Goal: Task Accomplishment & Management: Use online tool/utility

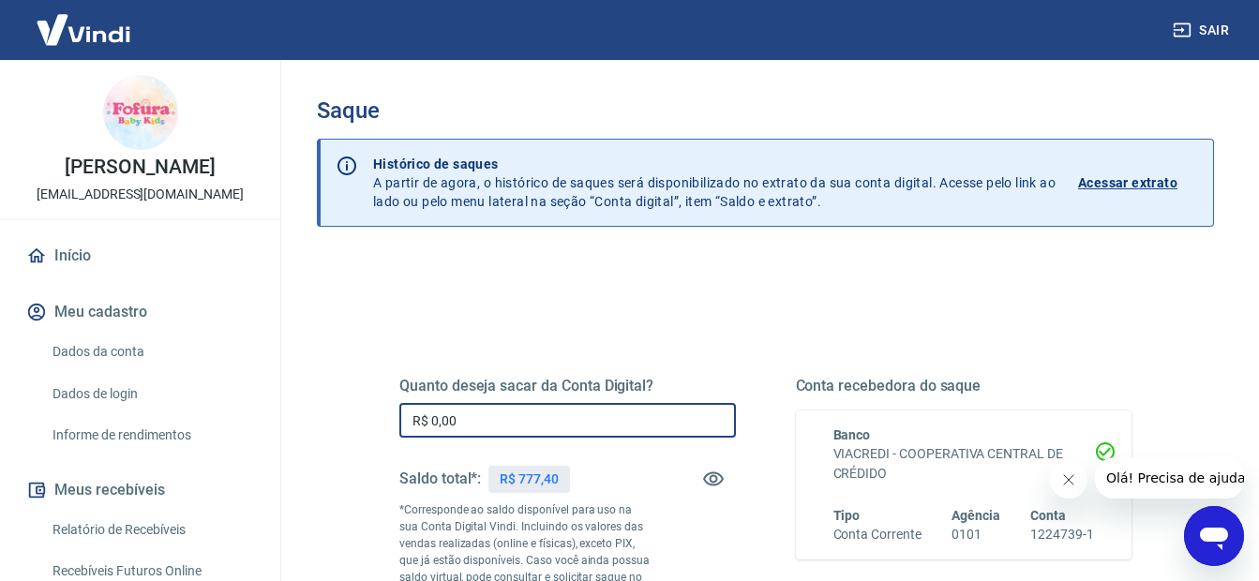
drag, startPoint x: 495, startPoint y: 416, endPoint x: 379, endPoint y: 416, distance: 116.3
click at [379, 416] on div "Quanto deseja sacar da Conta Digital? R$ 0,00 ​ Saldo total*: R$ 777,40 *Corres…" at bounding box center [765, 520] width 777 height 453
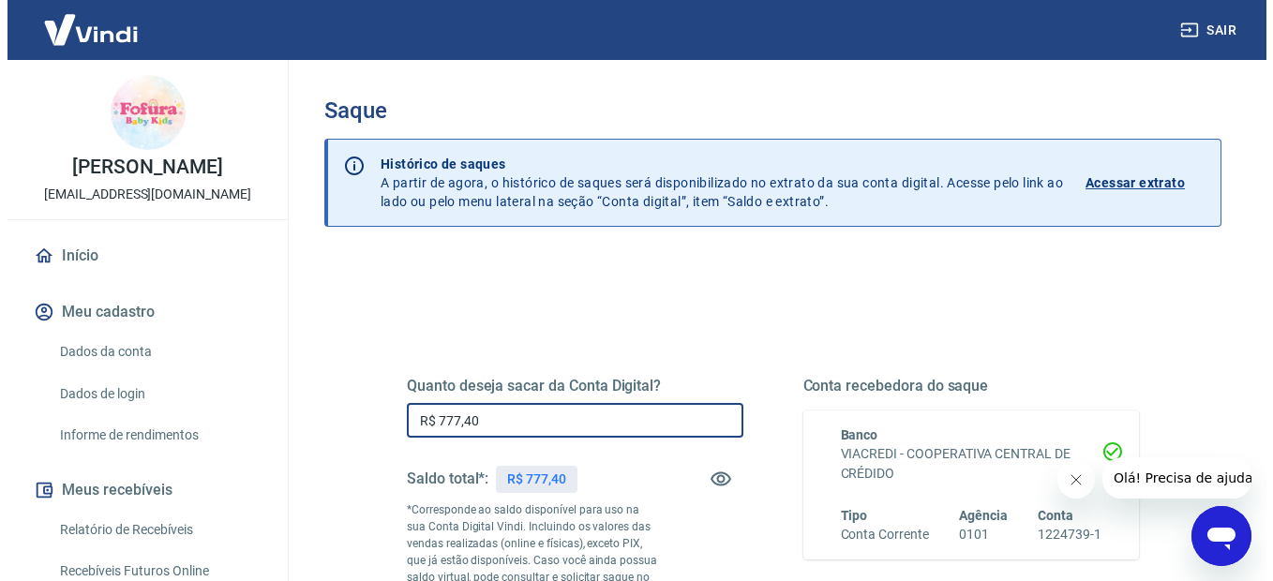
scroll to position [363, 0]
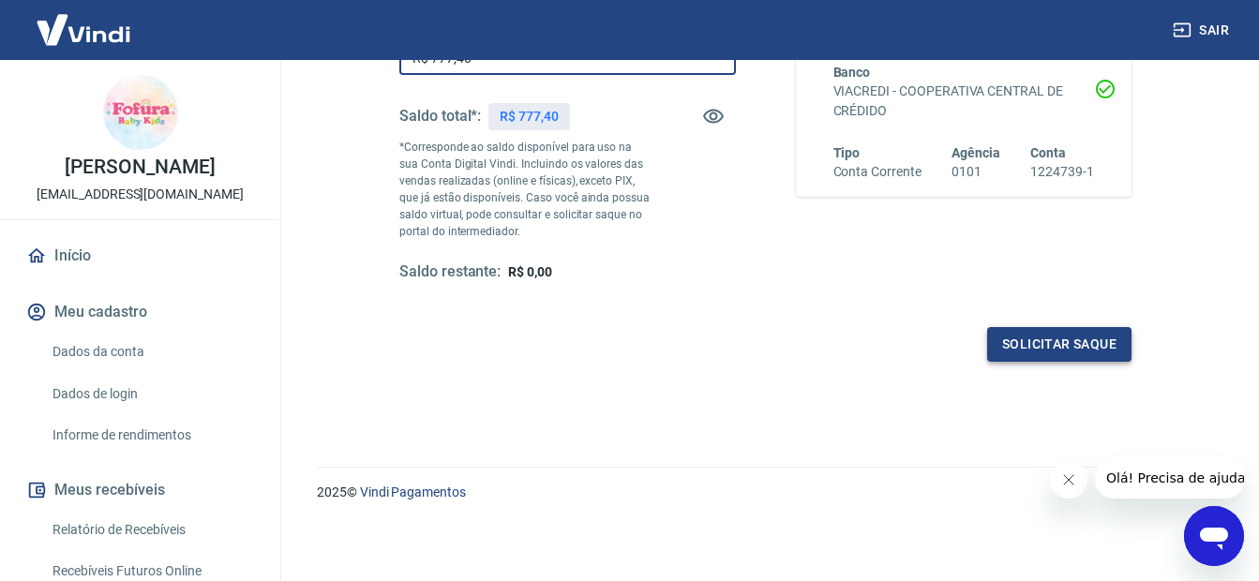
type input "R$ 777,40"
click at [1047, 353] on button "Solicitar saque" at bounding box center [1059, 344] width 144 height 35
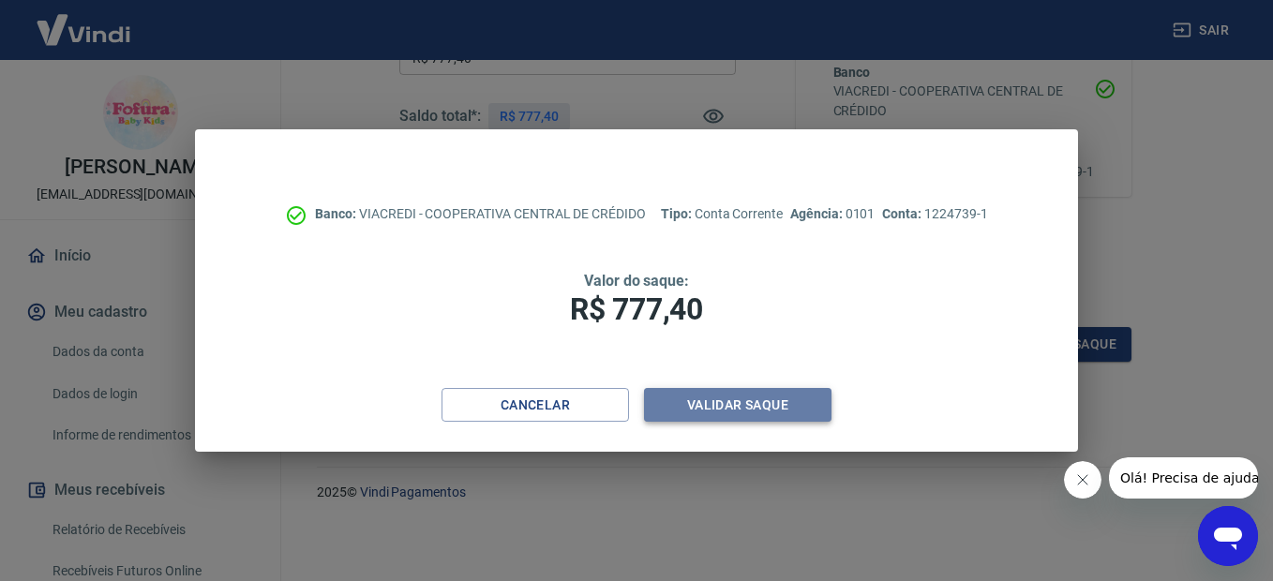
click at [779, 390] on button "Validar saque" at bounding box center [738, 405] width 188 height 35
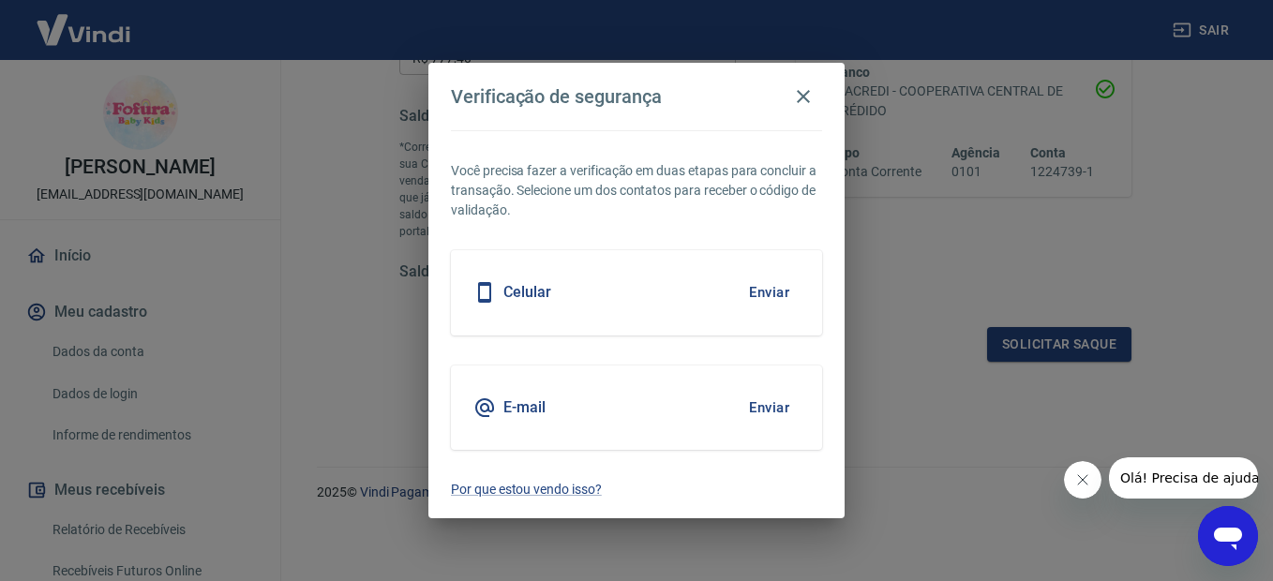
click at [774, 297] on button "Enviar" at bounding box center [769, 292] width 61 height 39
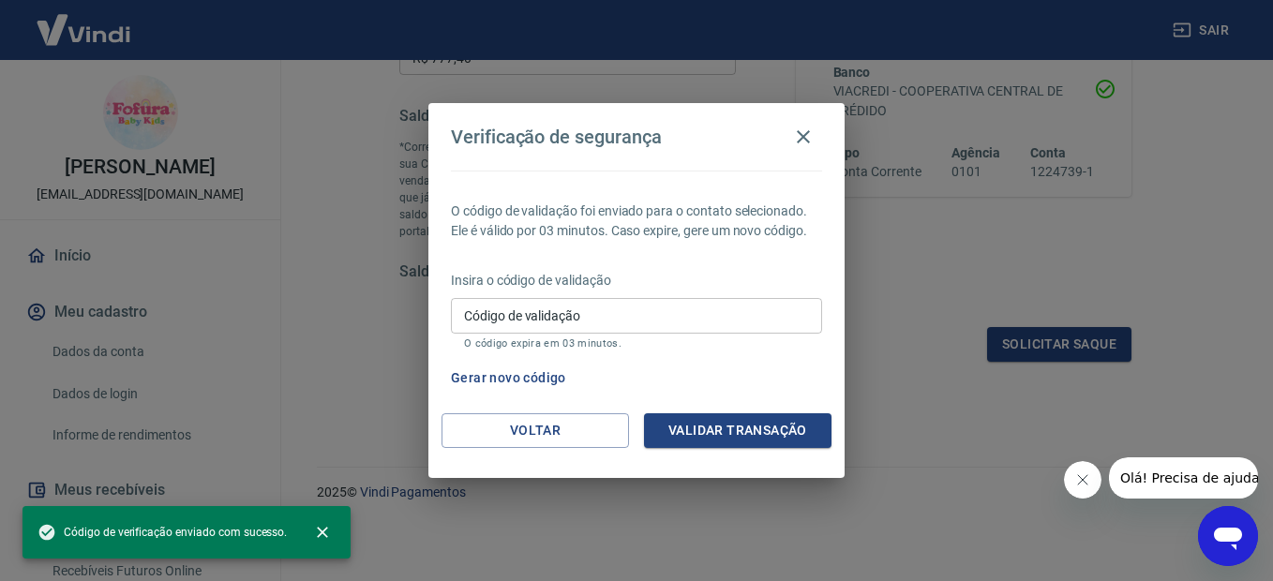
click at [654, 298] on input "Código de validação" at bounding box center [636, 315] width 371 height 35
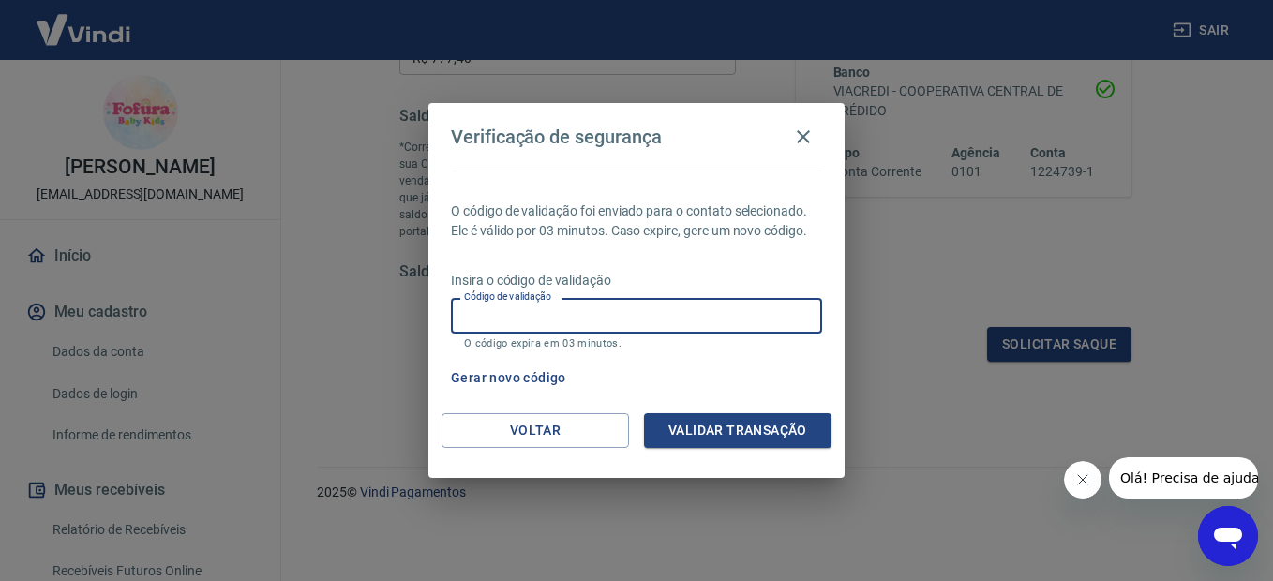
click at [550, 318] on input "Código de validação" at bounding box center [636, 315] width 371 height 35
type input "321892"
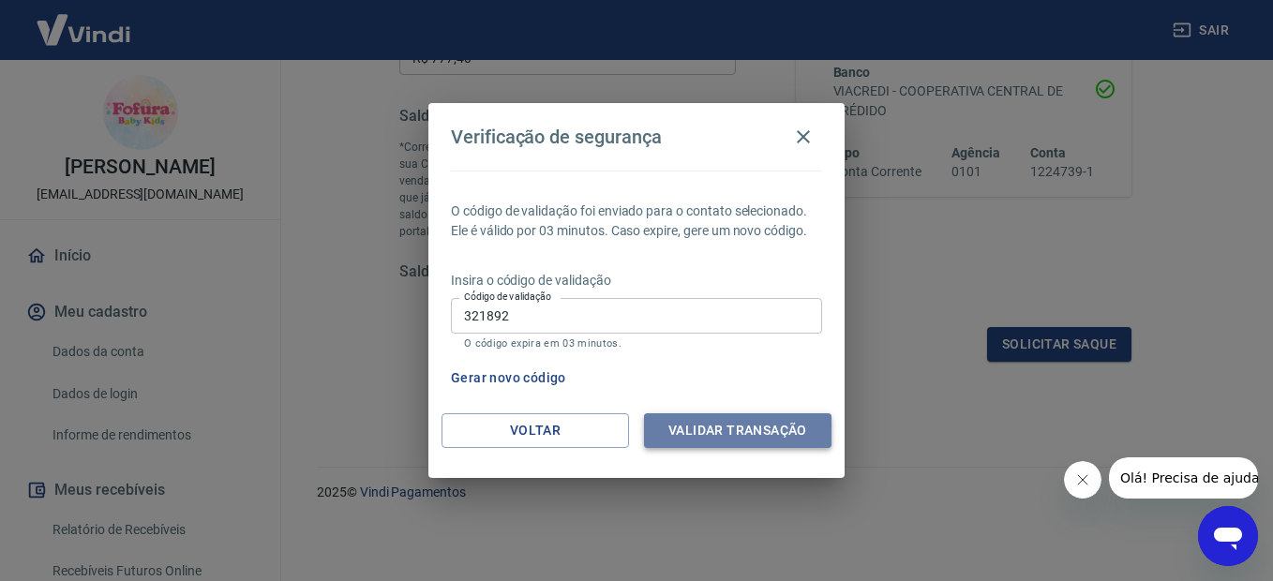
click at [725, 431] on button "Validar transação" at bounding box center [738, 431] width 188 height 35
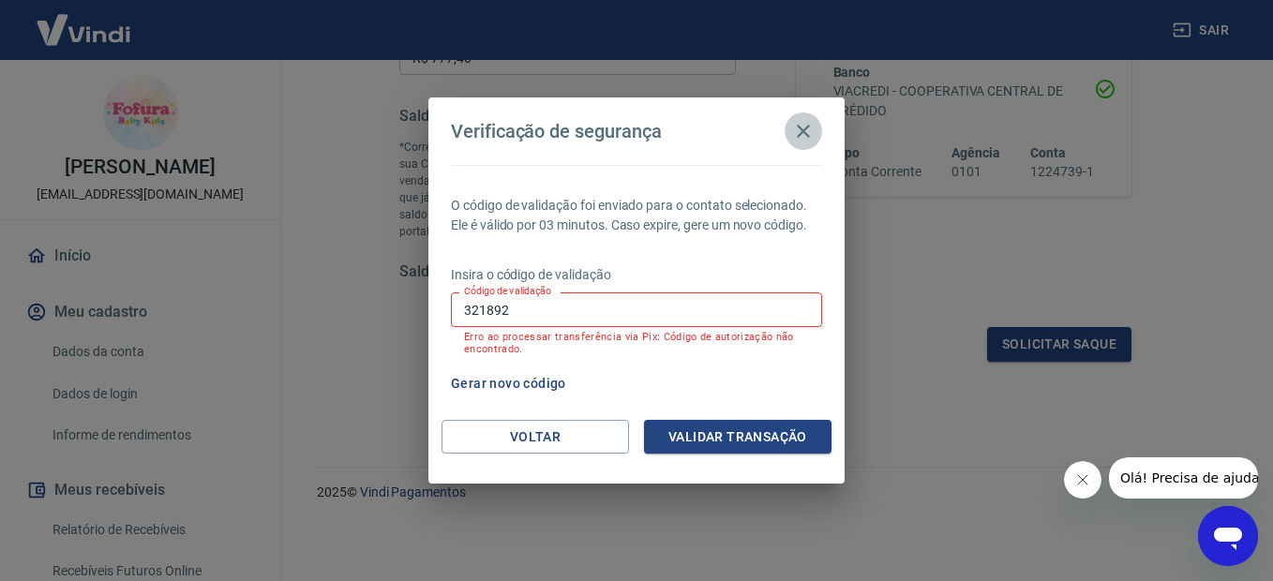
click at [793, 135] on icon "button" at bounding box center [803, 131] width 23 height 23
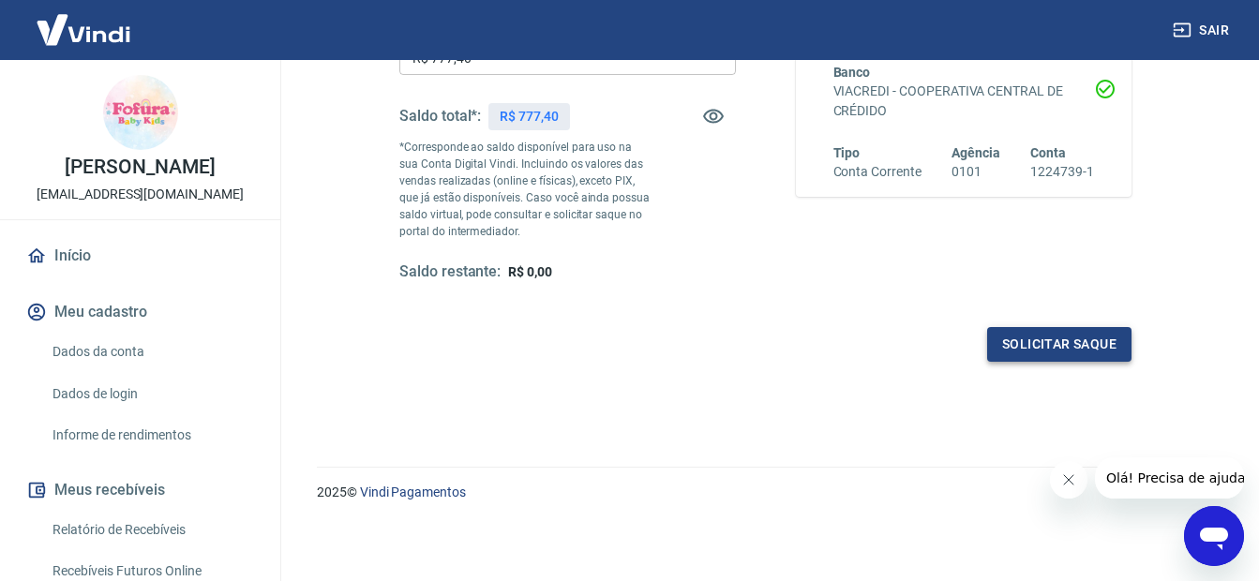
click at [1061, 346] on button "Solicitar saque" at bounding box center [1059, 344] width 144 height 35
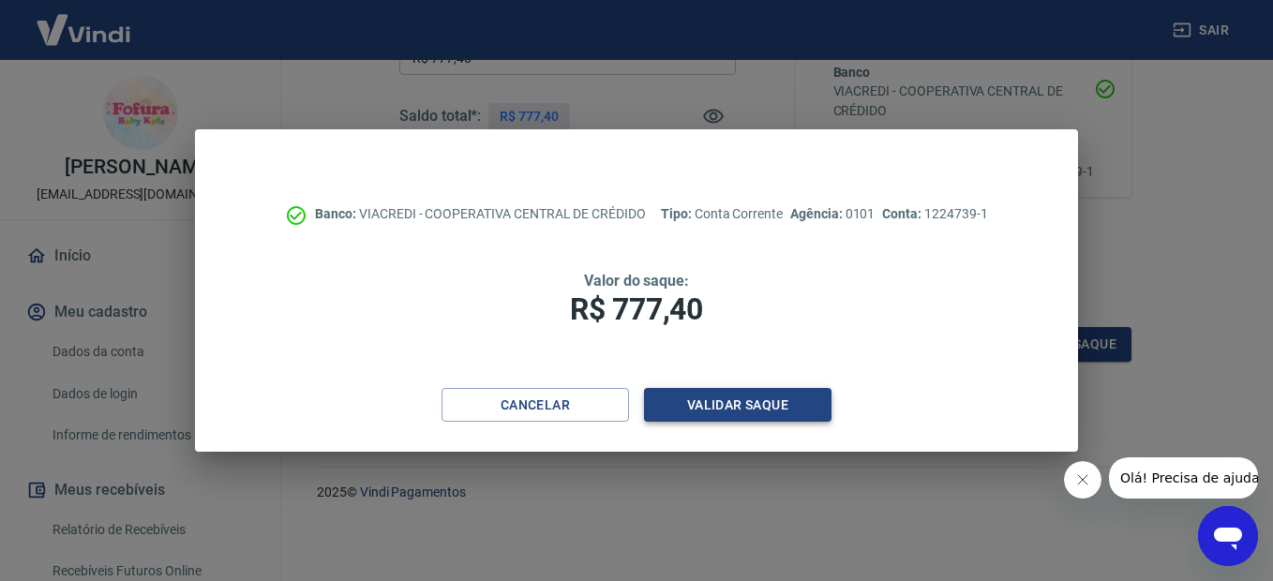
click at [742, 408] on button "Validar saque" at bounding box center [738, 405] width 188 height 35
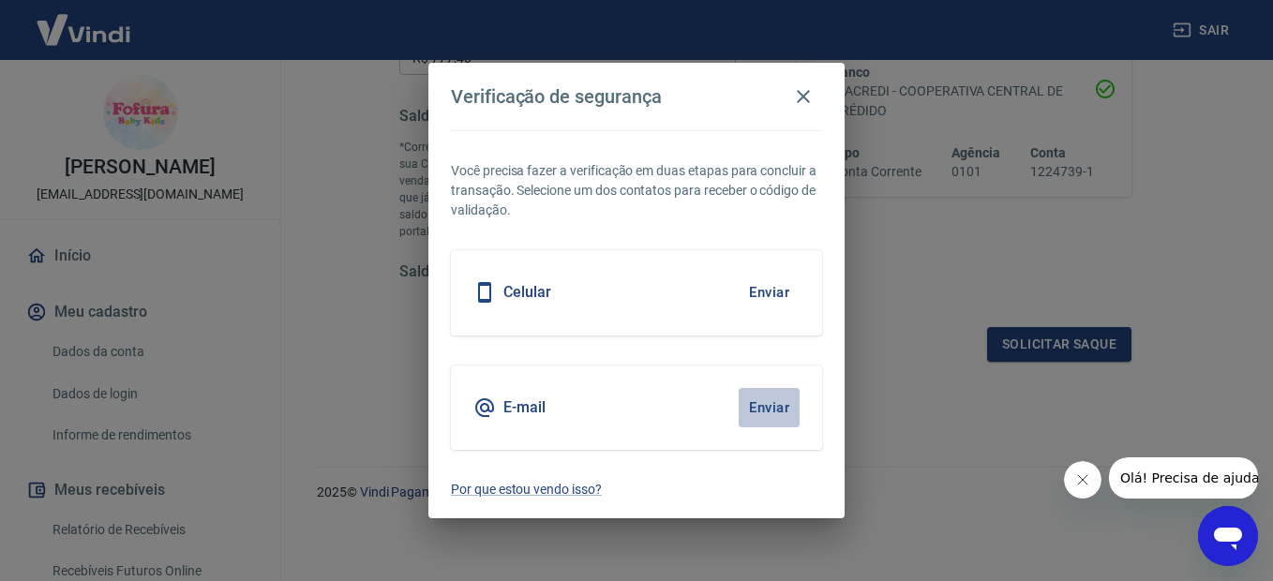
click at [778, 414] on button "Enviar" at bounding box center [769, 407] width 61 height 39
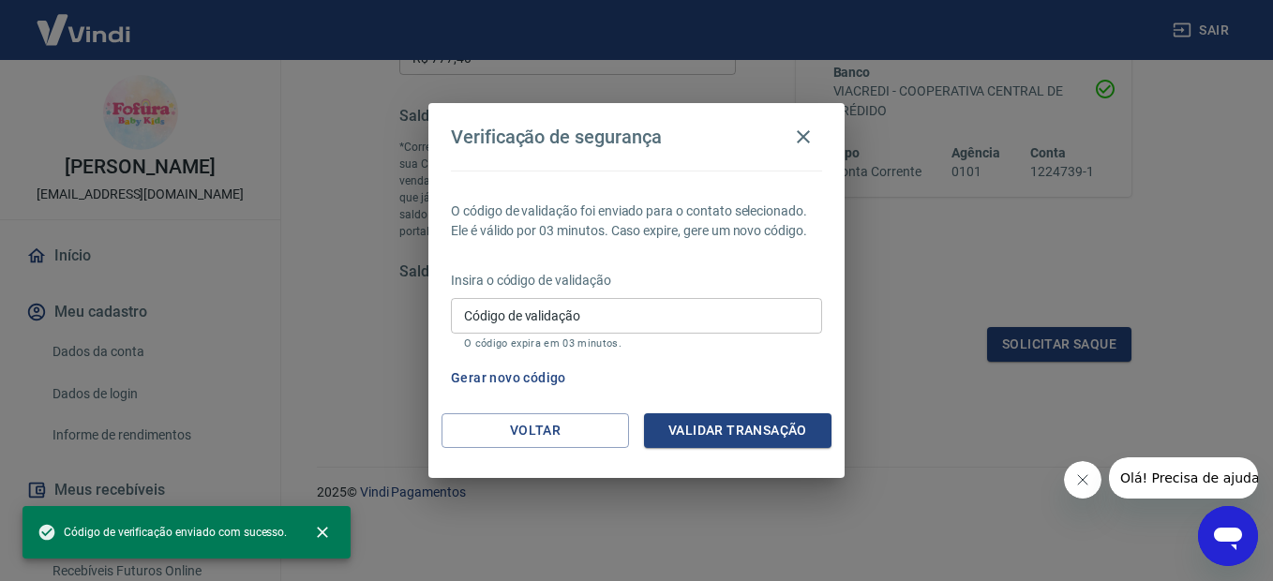
click at [611, 323] on input "Código de validação" at bounding box center [636, 315] width 371 height 35
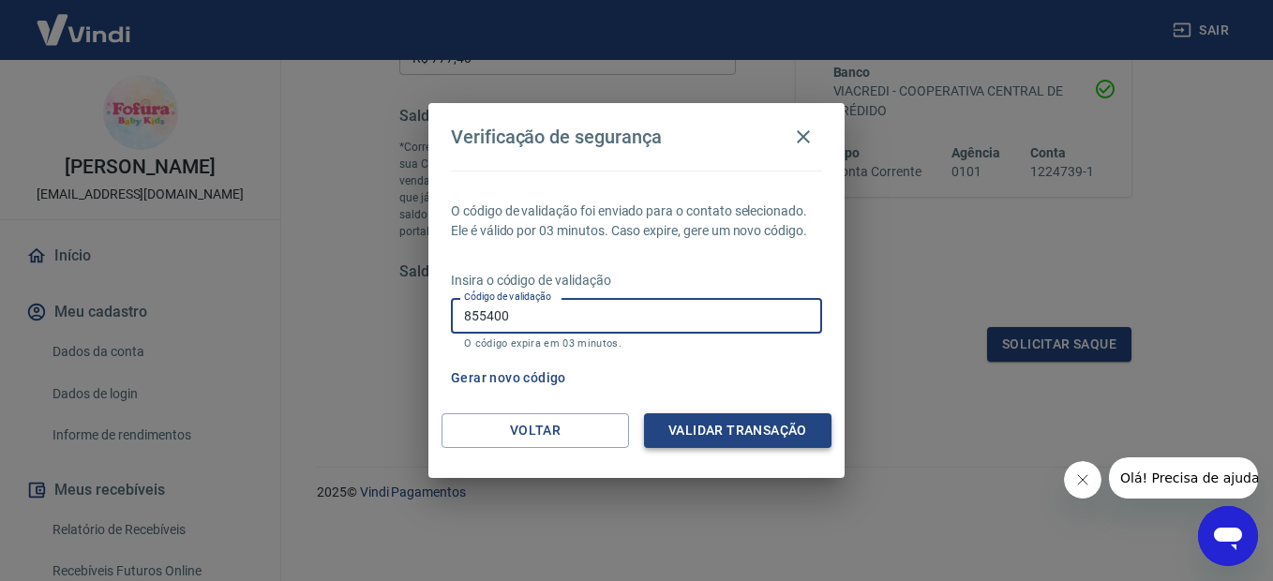
type input "855400"
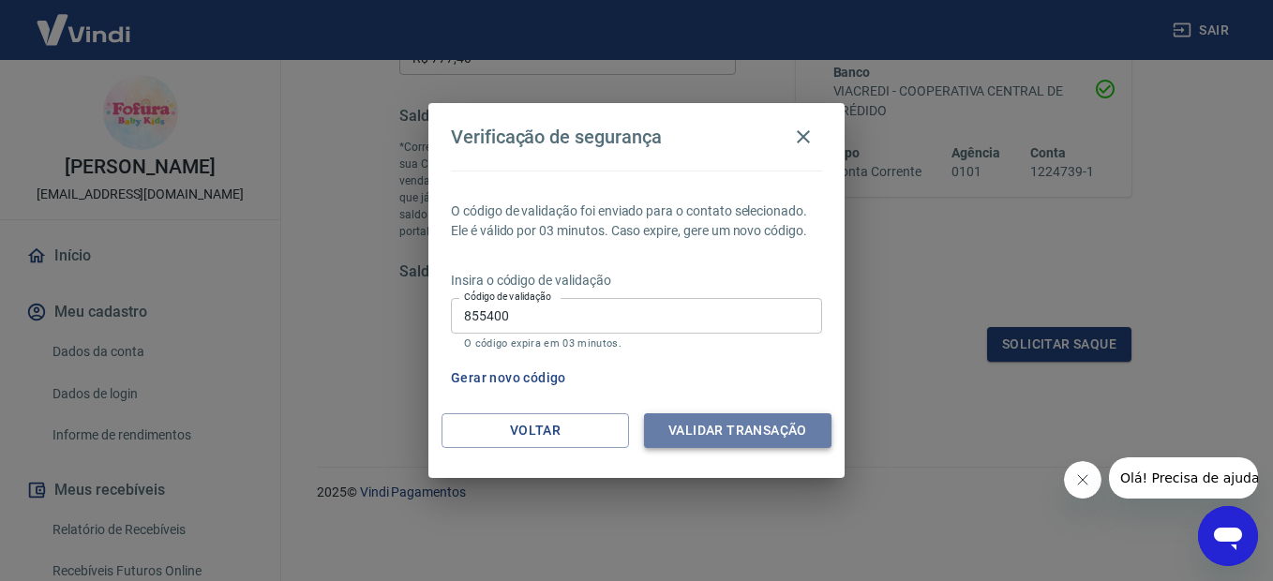
click at [758, 426] on button "Validar transação" at bounding box center [738, 431] width 188 height 35
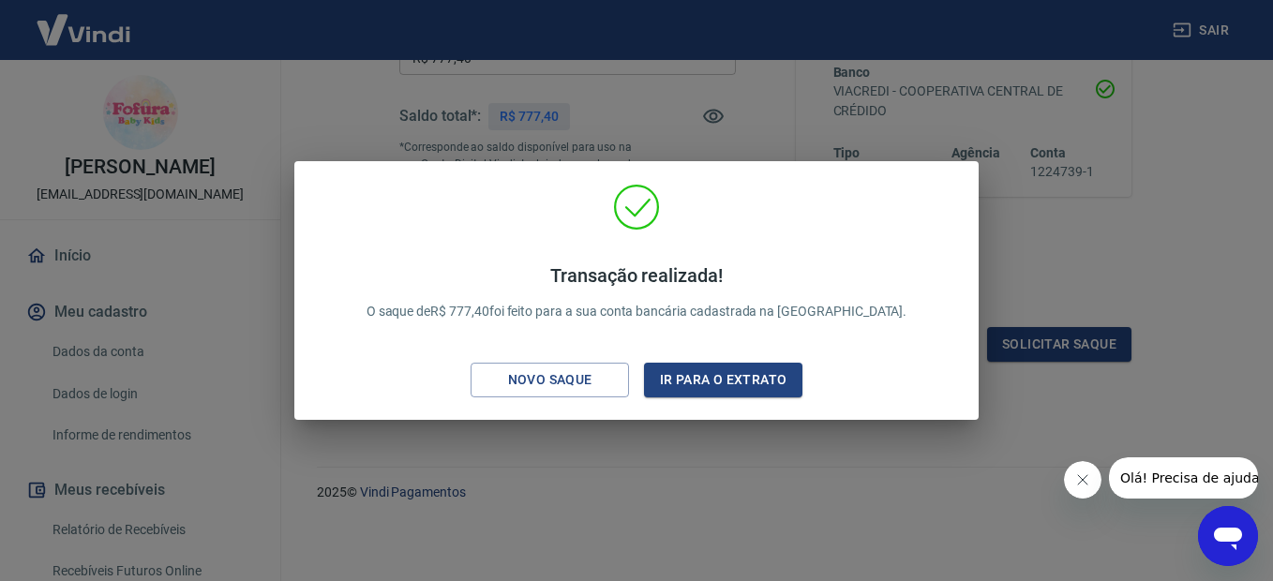
click at [1036, 219] on div "Transação realizada! O saque de R$ 777,40 foi feito para a sua conta bancária c…" at bounding box center [636, 290] width 1273 height 581
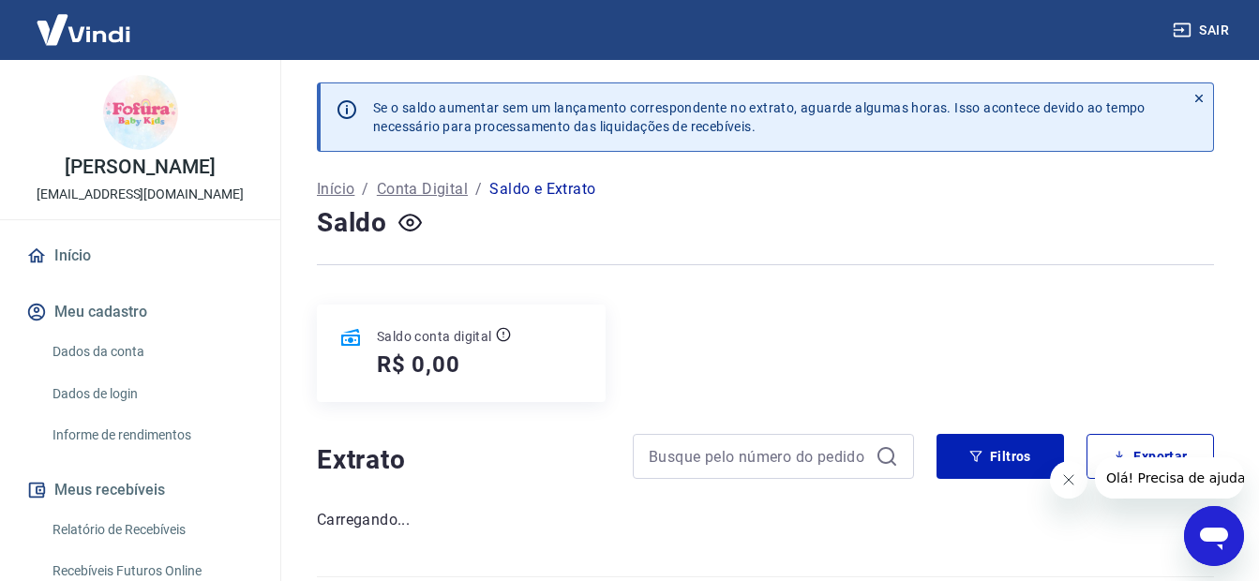
scroll to position [53, 0]
